Goal: Information Seeking & Learning: Understand process/instructions

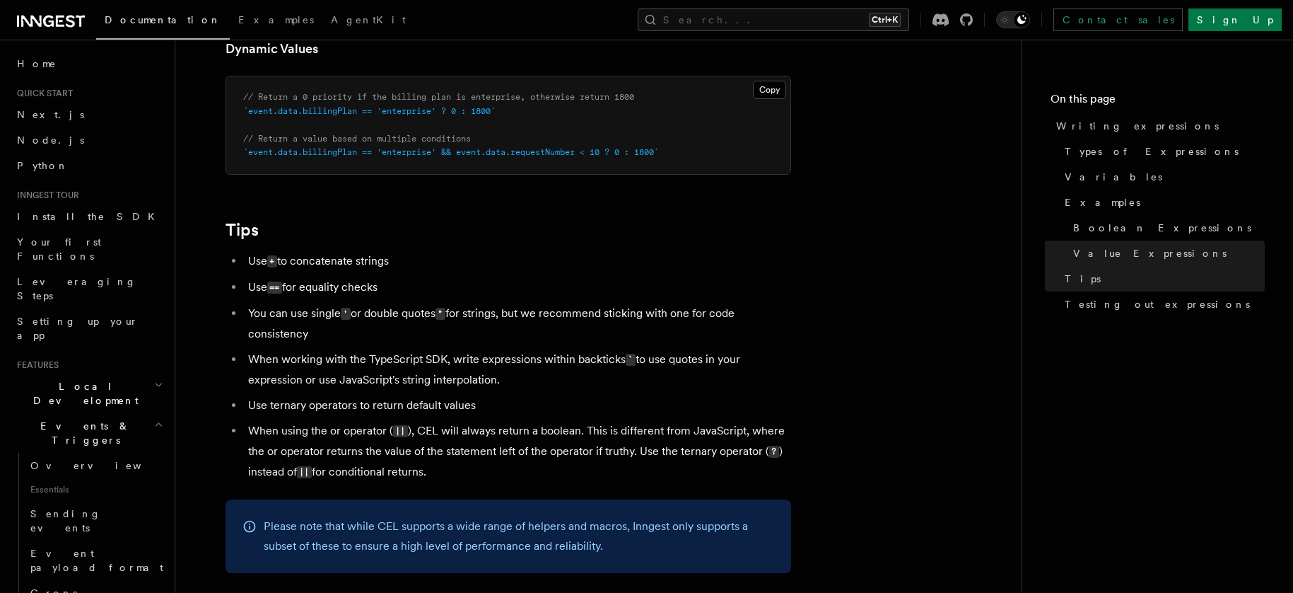
click at [154, 379] on icon "button" at bounding box center [158, 384] width 9 height 11
click at [76, 413] on link "Overview" at bounding box center [95, 425] width 141 height 25
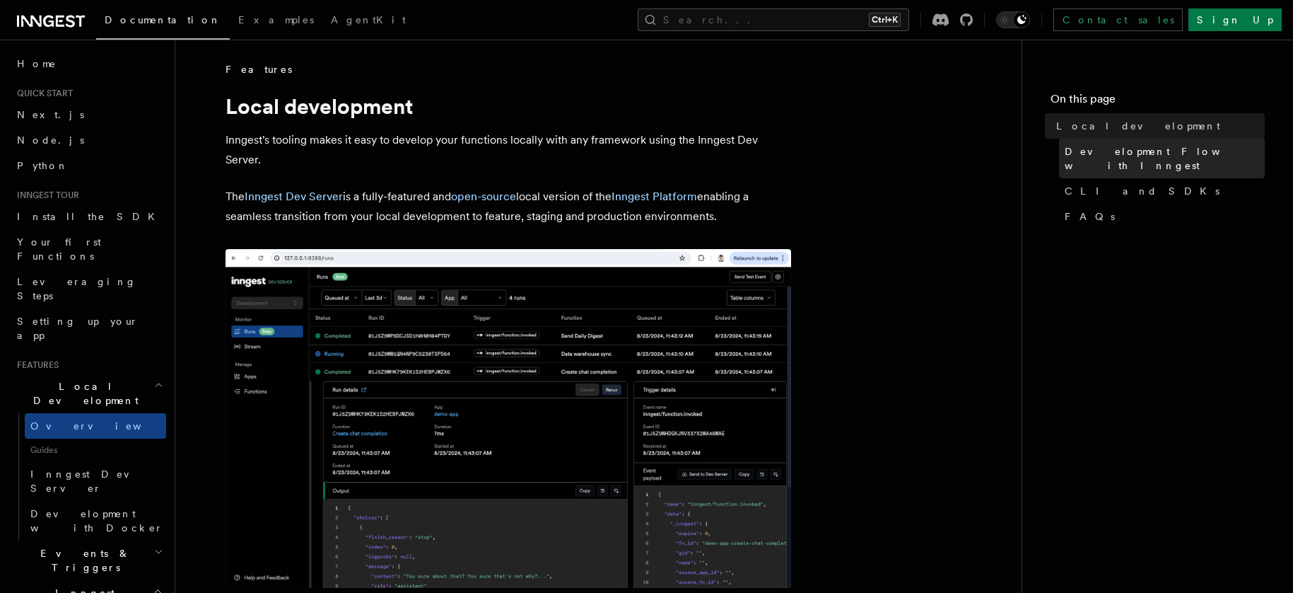
click at [1154, 149] on span "Development Flow with Inngest" at bounding box center [1165, 158] width 200 height 28
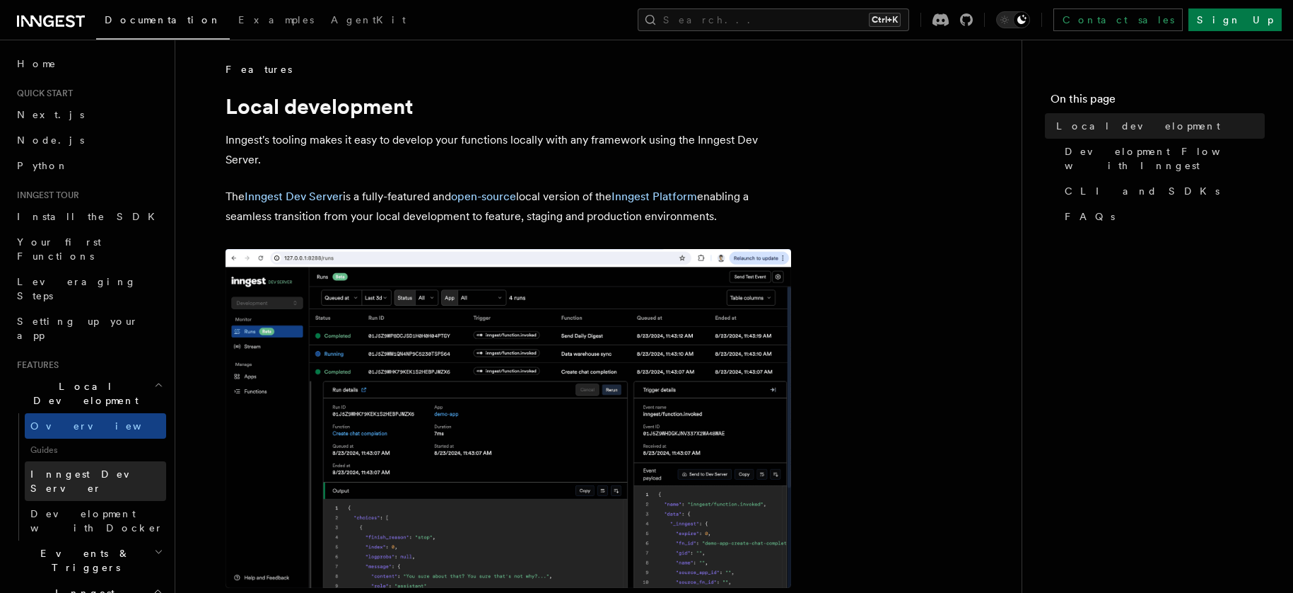
click at [100, 468] on span "Inngest Dev Server" at bounding box center [90, 480] width 121 height 25
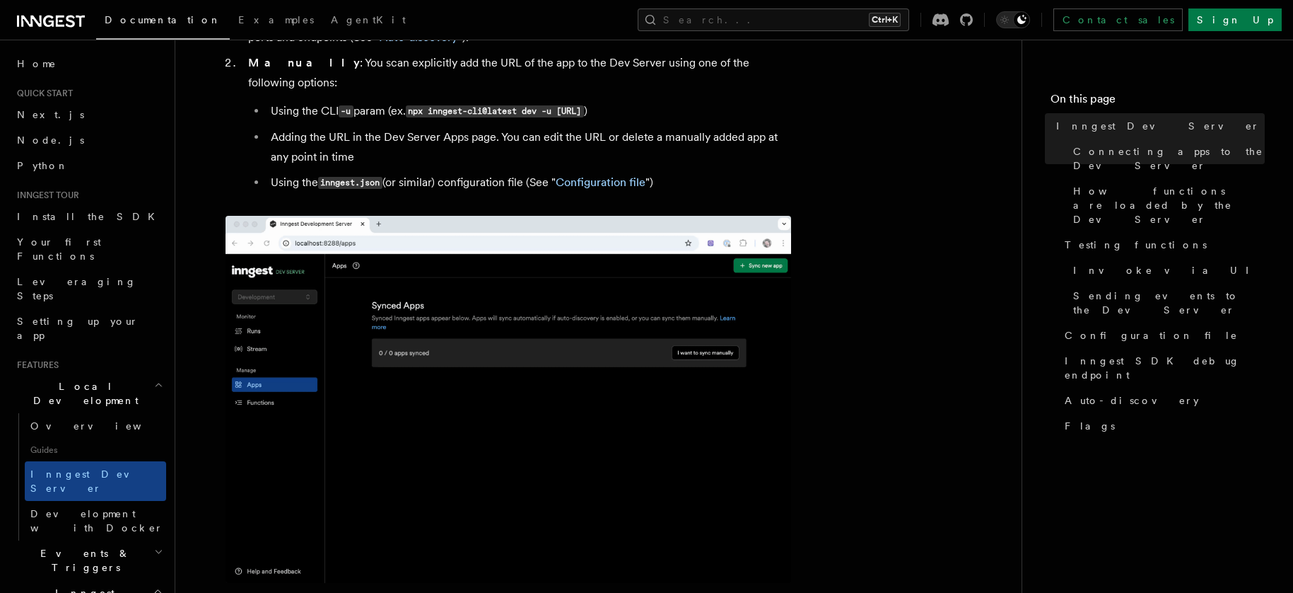
scroll to position [566, 0]
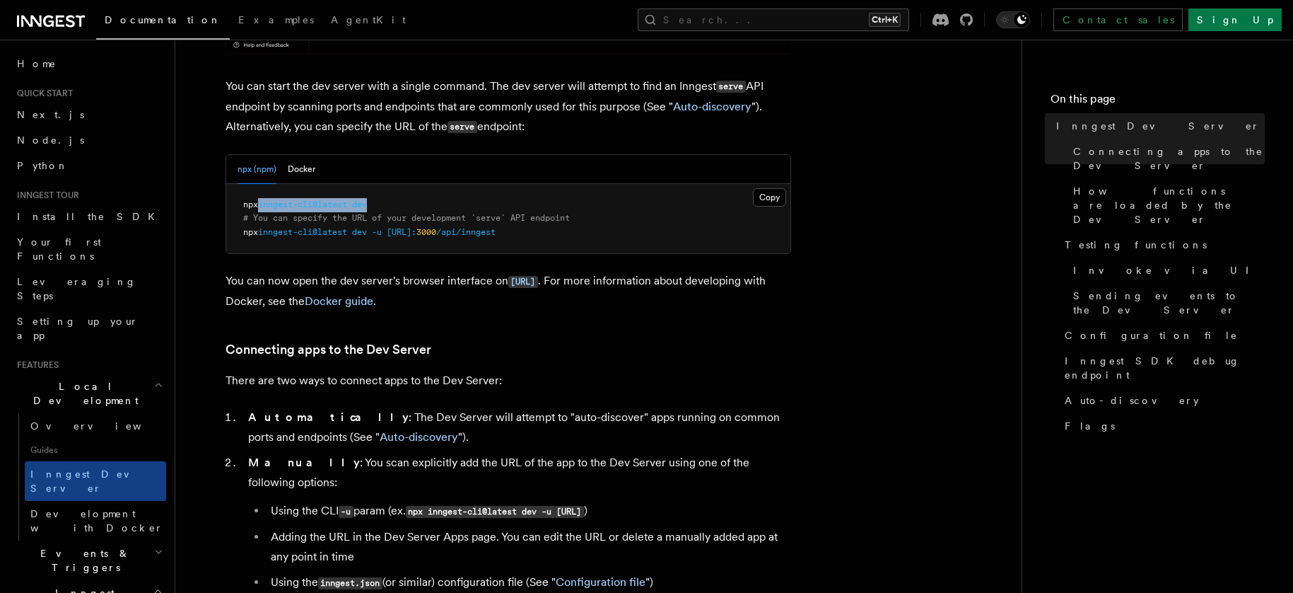
drag, startPoint x: 375, startPoint y: 205, endPoint x: 262, endPoint y: 206, distance: 112.4
click at [262, 206] on span "npx inngest-cli@latest dev" at bounding box center [305, 204] width 124 height 10
copy span "inngest-cli@latest dev"
click at [1290, 281] on nav "On this page Inngest Dev Server Connecting apps to the Dev Server How functions…" at bounding box center [1158, 316] width 272 height 553
